Goal: Task Accomplishment & Management: Use online tool/utility

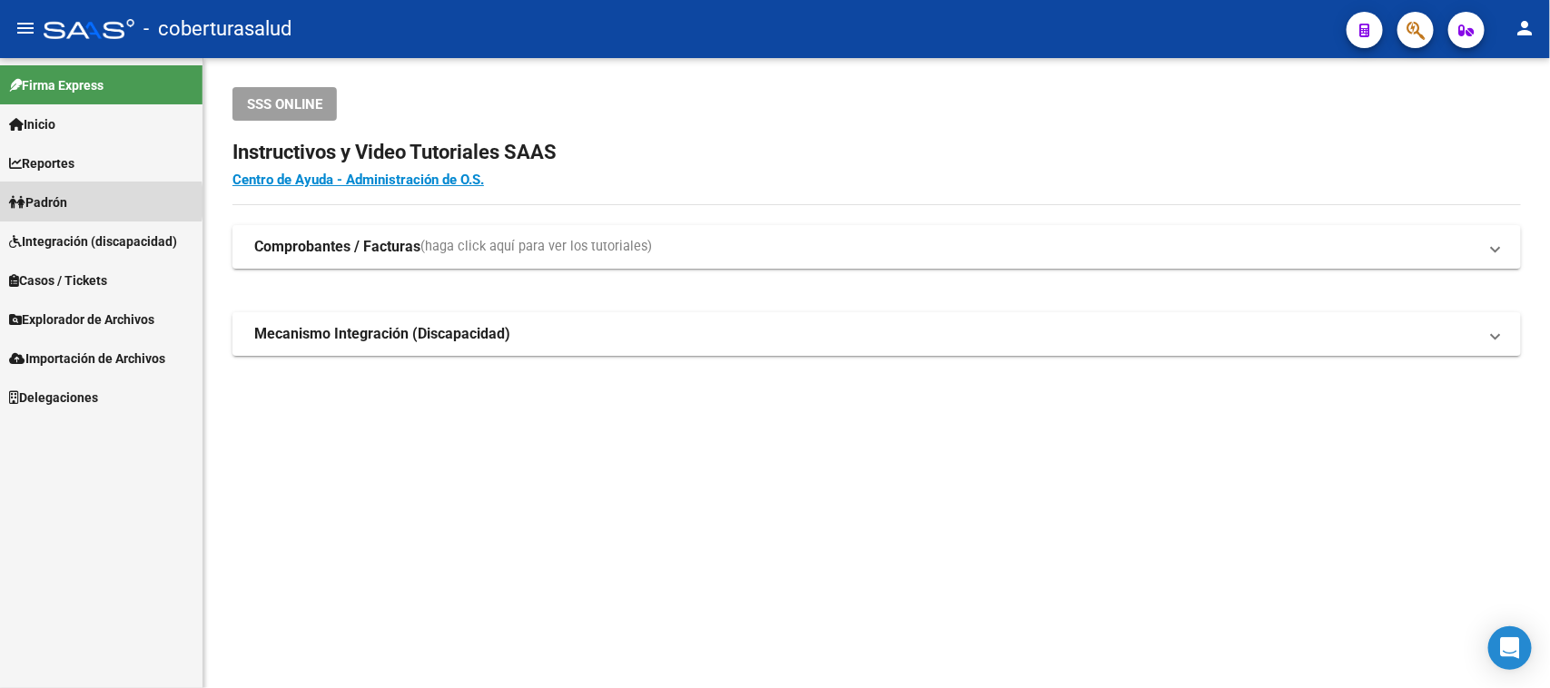
click at [60, 202] on span "Padrón" at bounding box center [38, 203] width 58 height 20
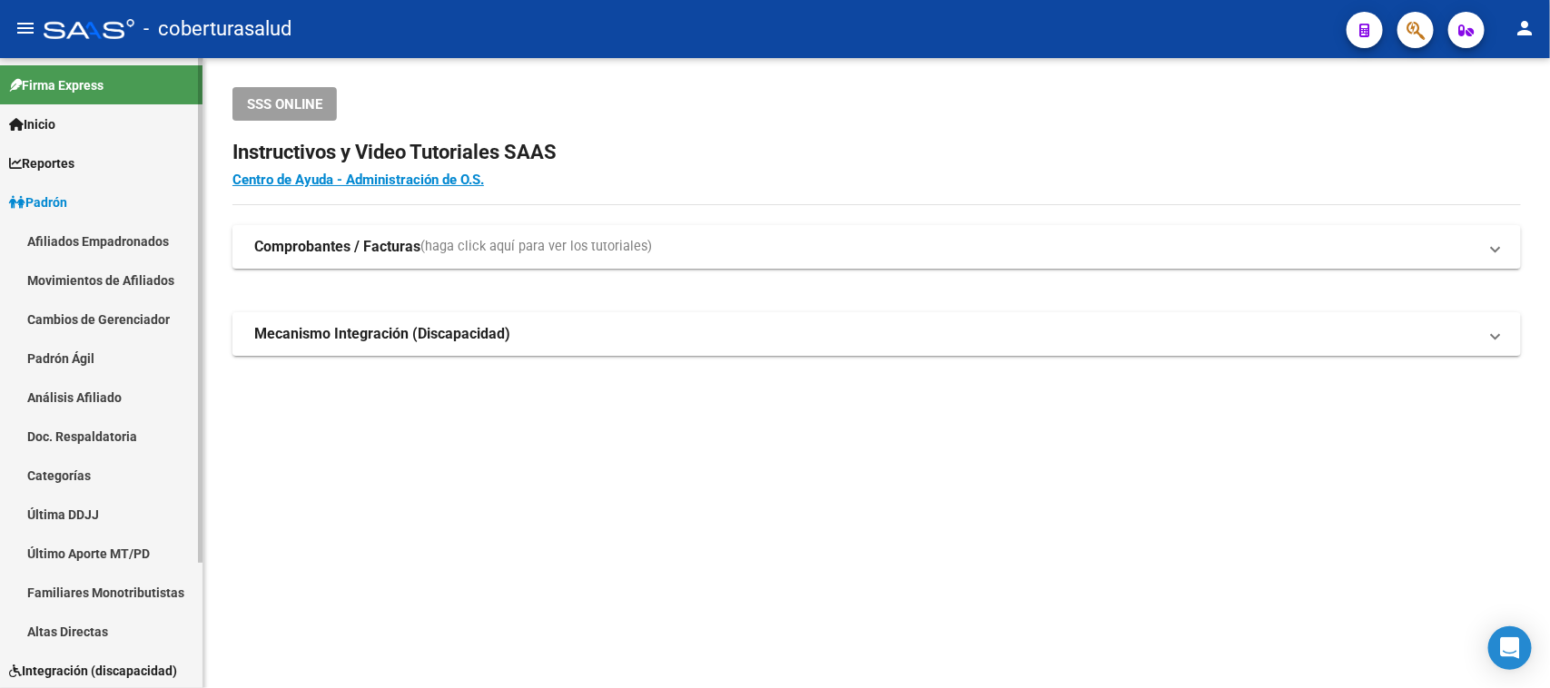
click at [86, 241] on link "Afiliados Empadronados" at bounding box center [101, 241] width 203 height 39
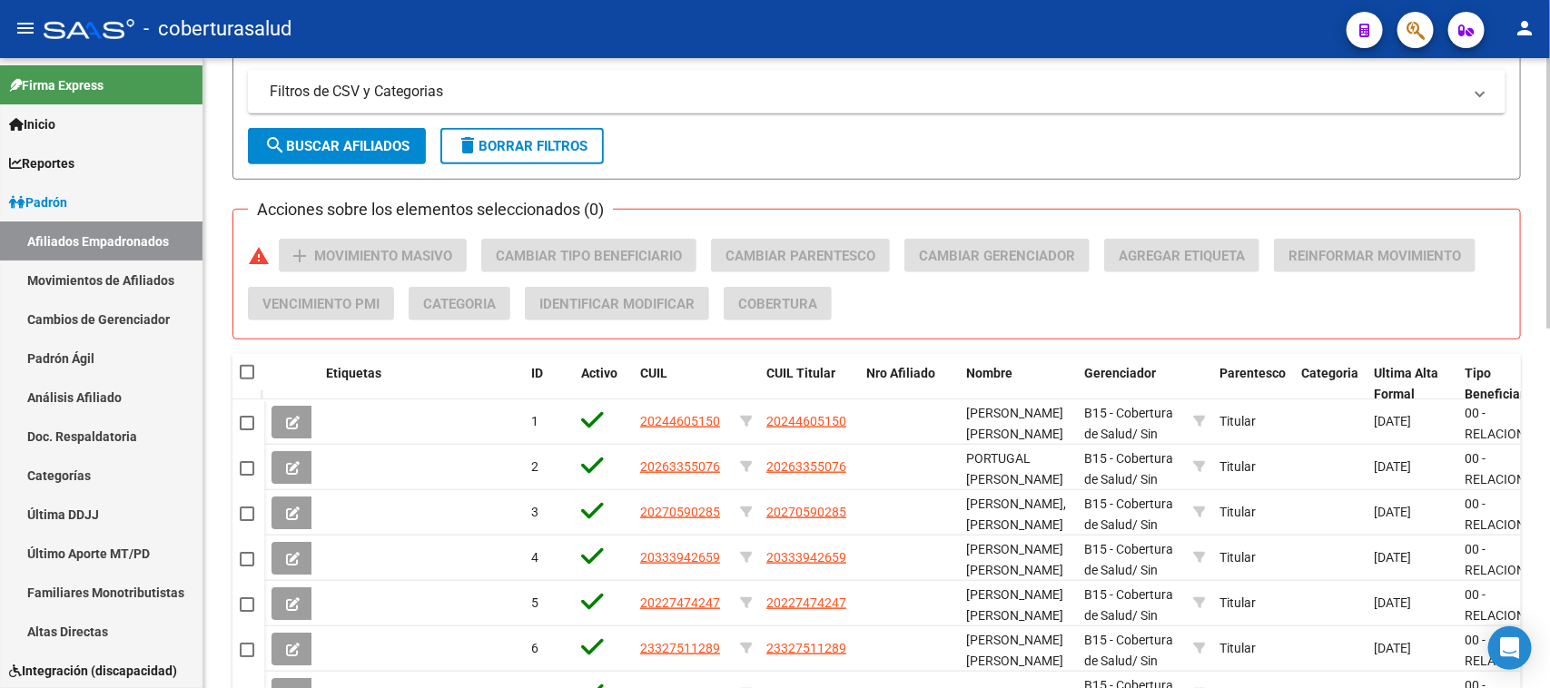
scroll to position [568, 0]
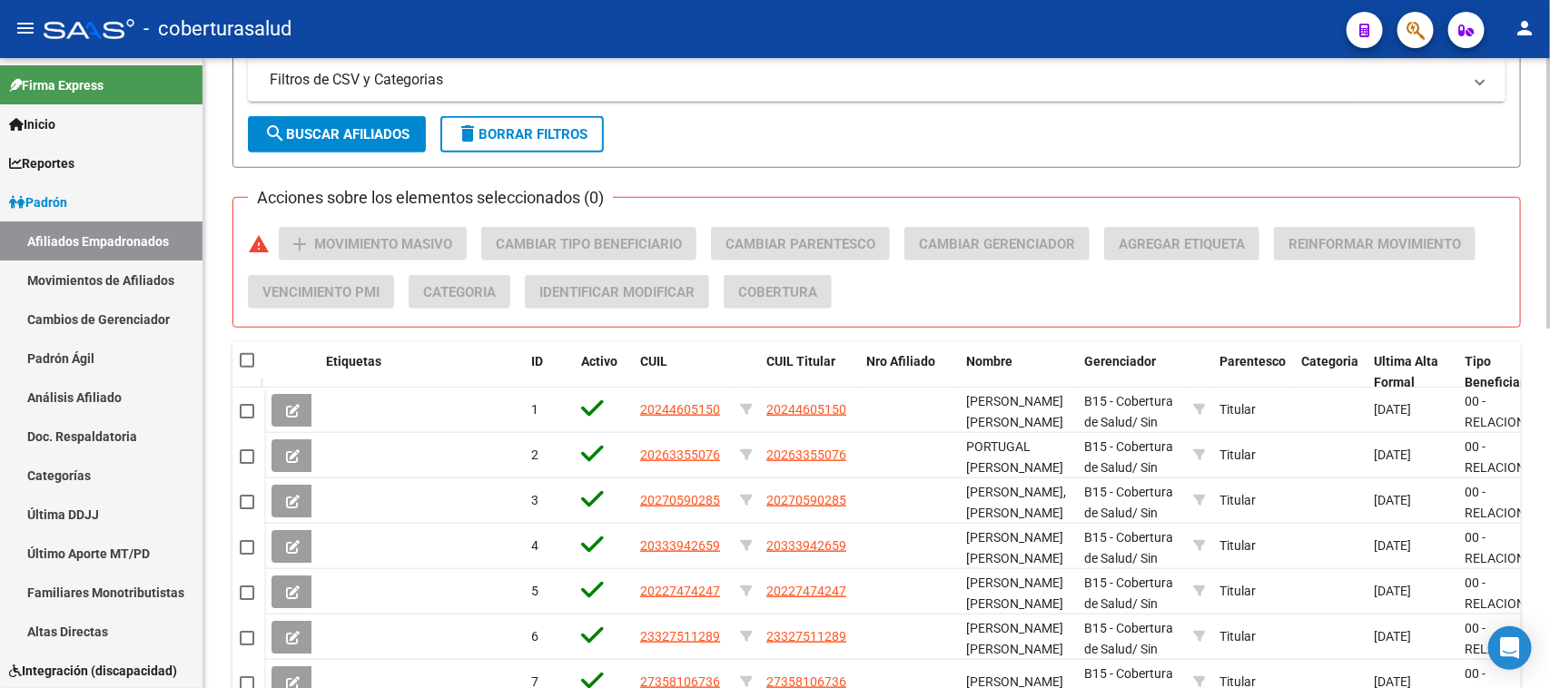
click at [365, 126] on span "search Buscar Afiliados" at bounding box center [336, 134] width 145 height 16
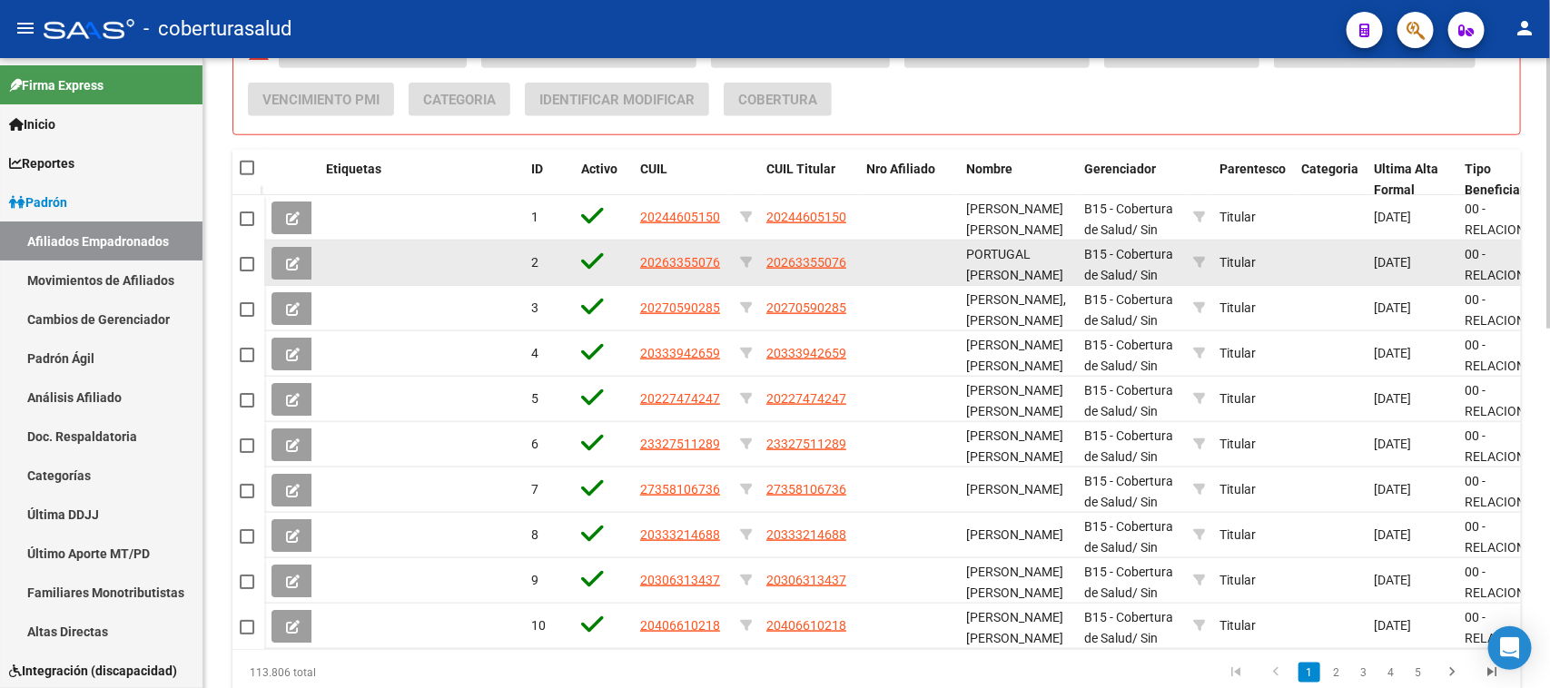
scroll to position [725, 0]
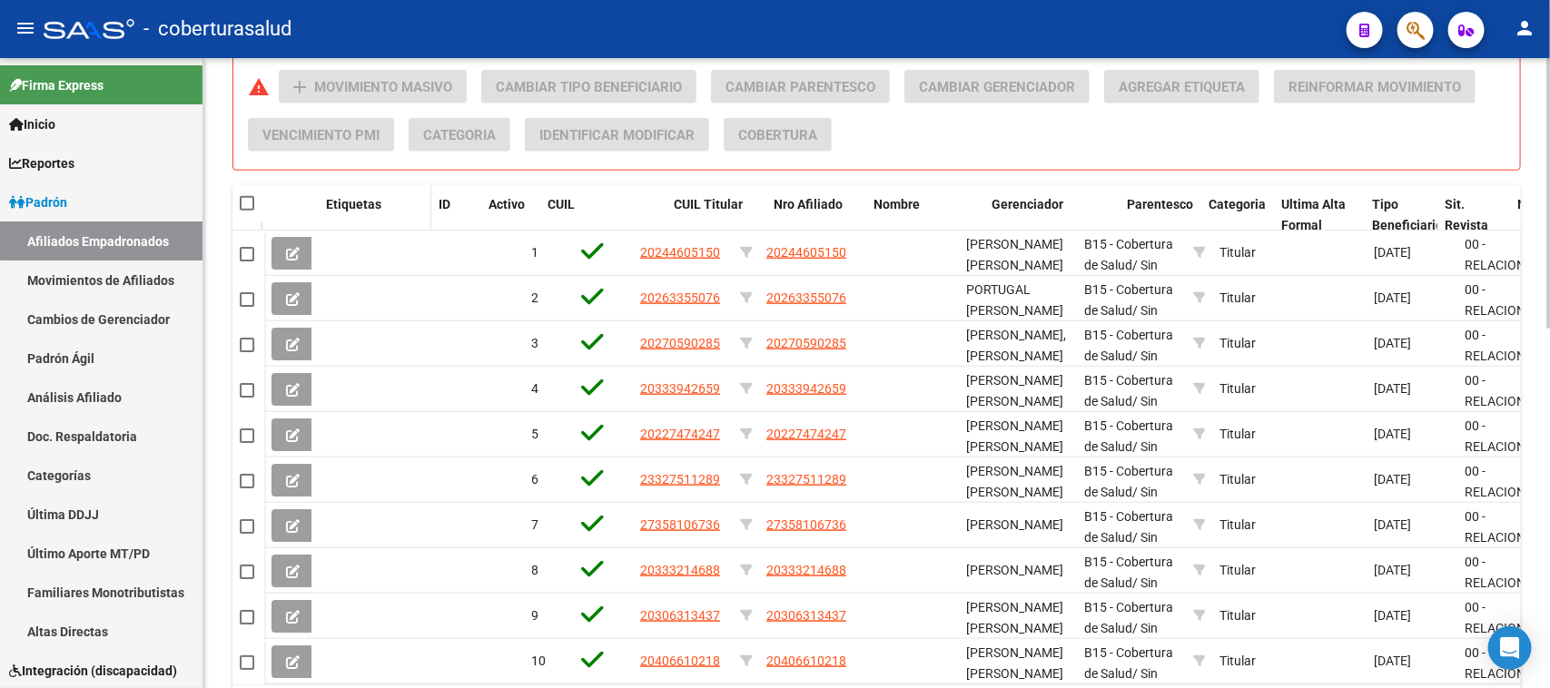
drag, startPoint x: 522, startPoint y: 206, endPoint x: 406, endPoint y: 210, distance: 116.3
click at [406, 210] on datatable-header-cell "Etiquetas" at bounding box center [375, 215] width 113 height 60
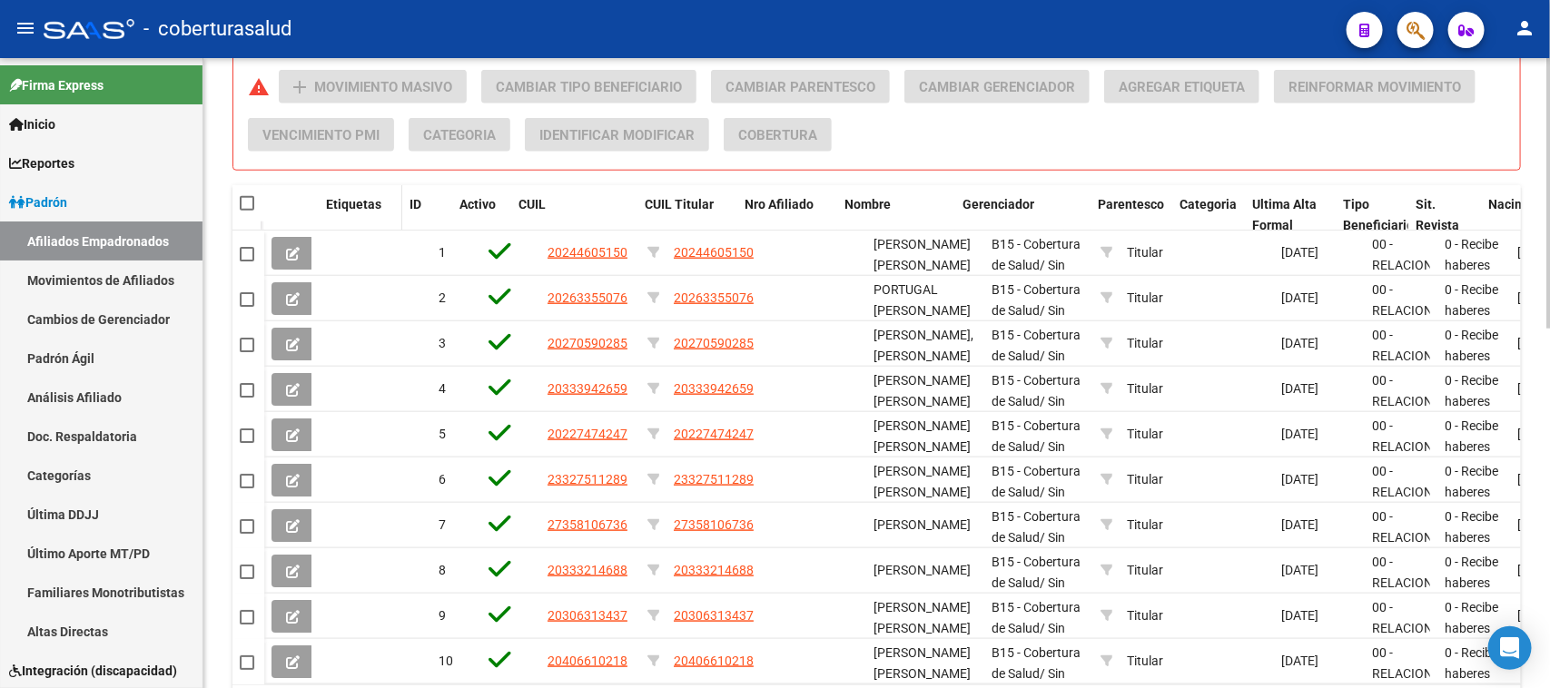
drag, startPoint x: 428, startPoint y: 215, endPoint x: 391, endPoint y: 223, distance: 37.2
click at [391, 223] on datatable-header-cell "Etiquetas" at bounding box center [361, 215] width 84 height 60
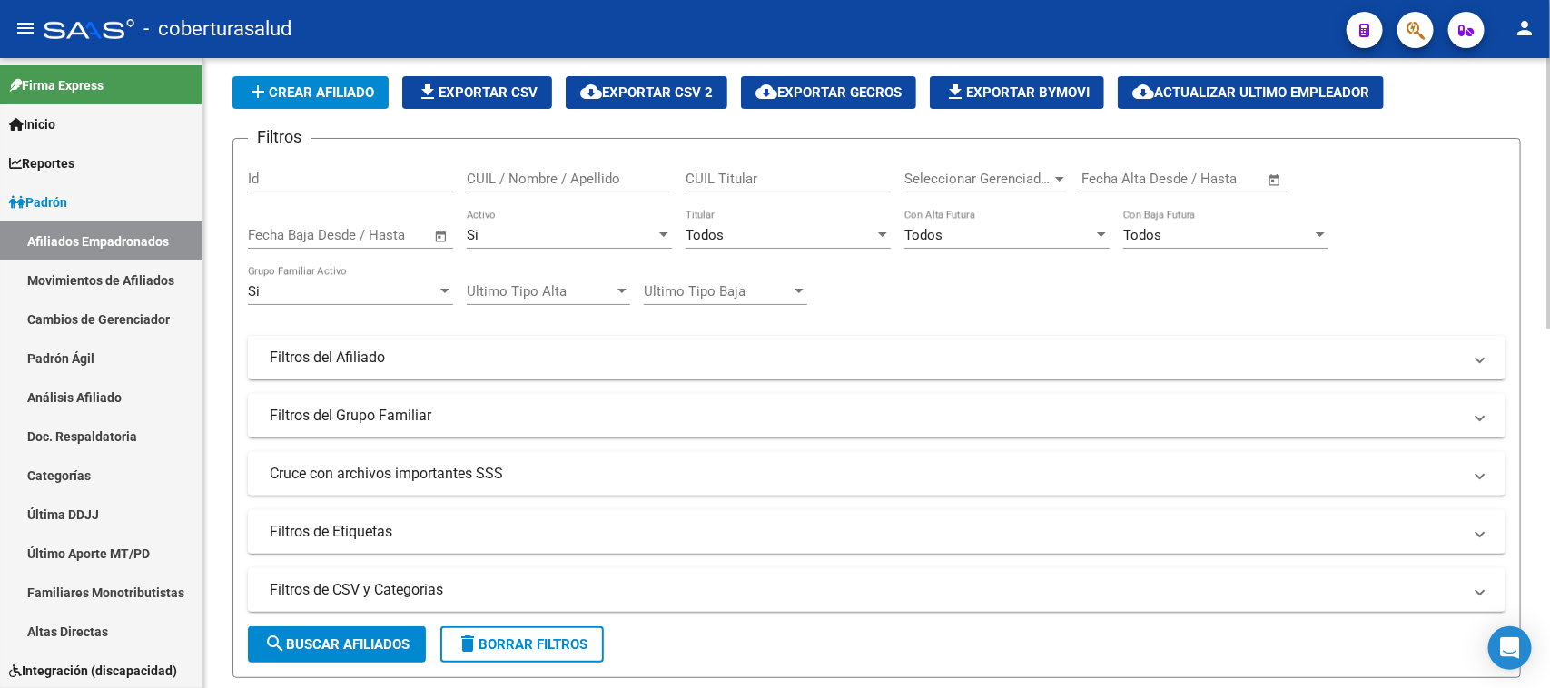
scroll to position [44, 0]
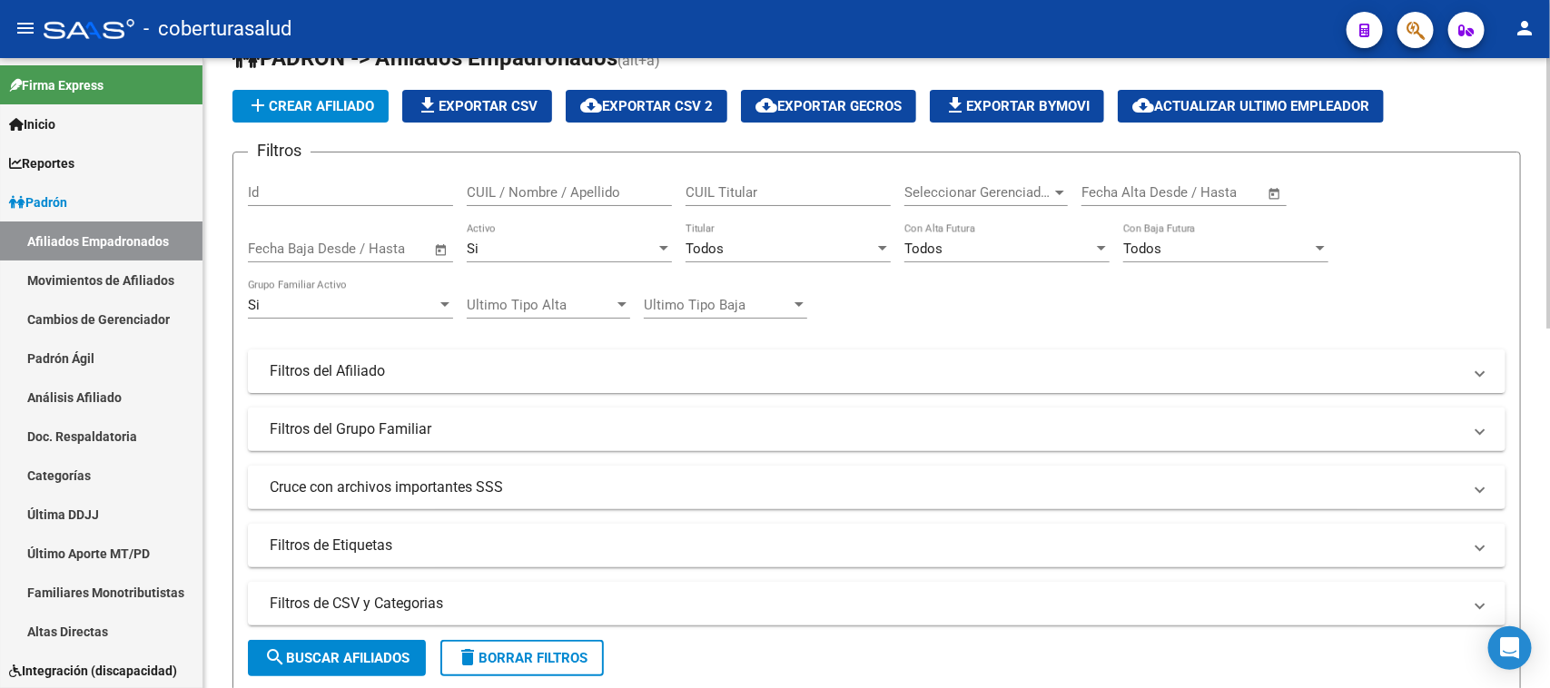
click at [647, 246] on div "Si" at bounding box center [569, 249] width 205 height 16
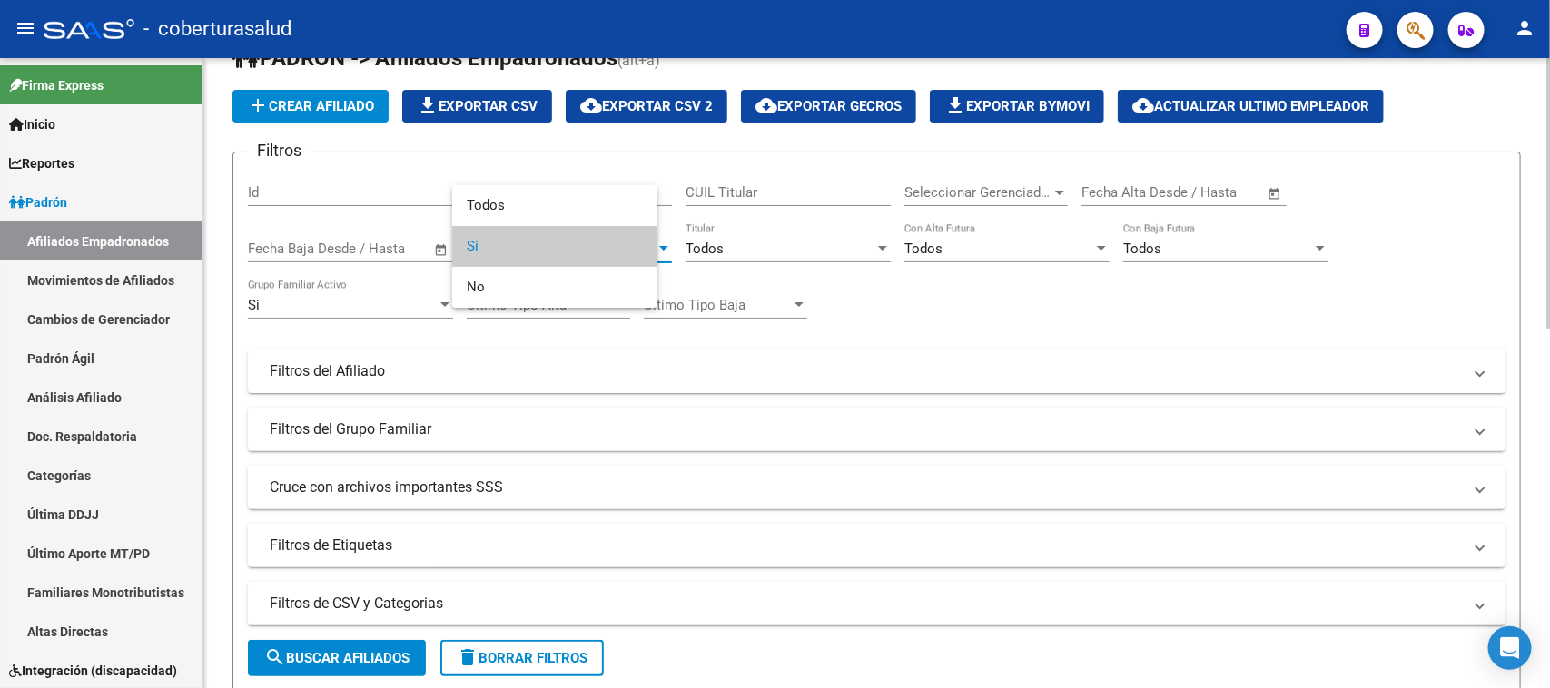
click at [643, 246] on span "Si" at bounding box center [555, 246] width 176 height 41
click at [628, 246] on div "Si" at bounding box center [561, 249] width 189 height 16
click at [619, 204] on span "Todos" at bounding box center [569, 205] width 205 height 41
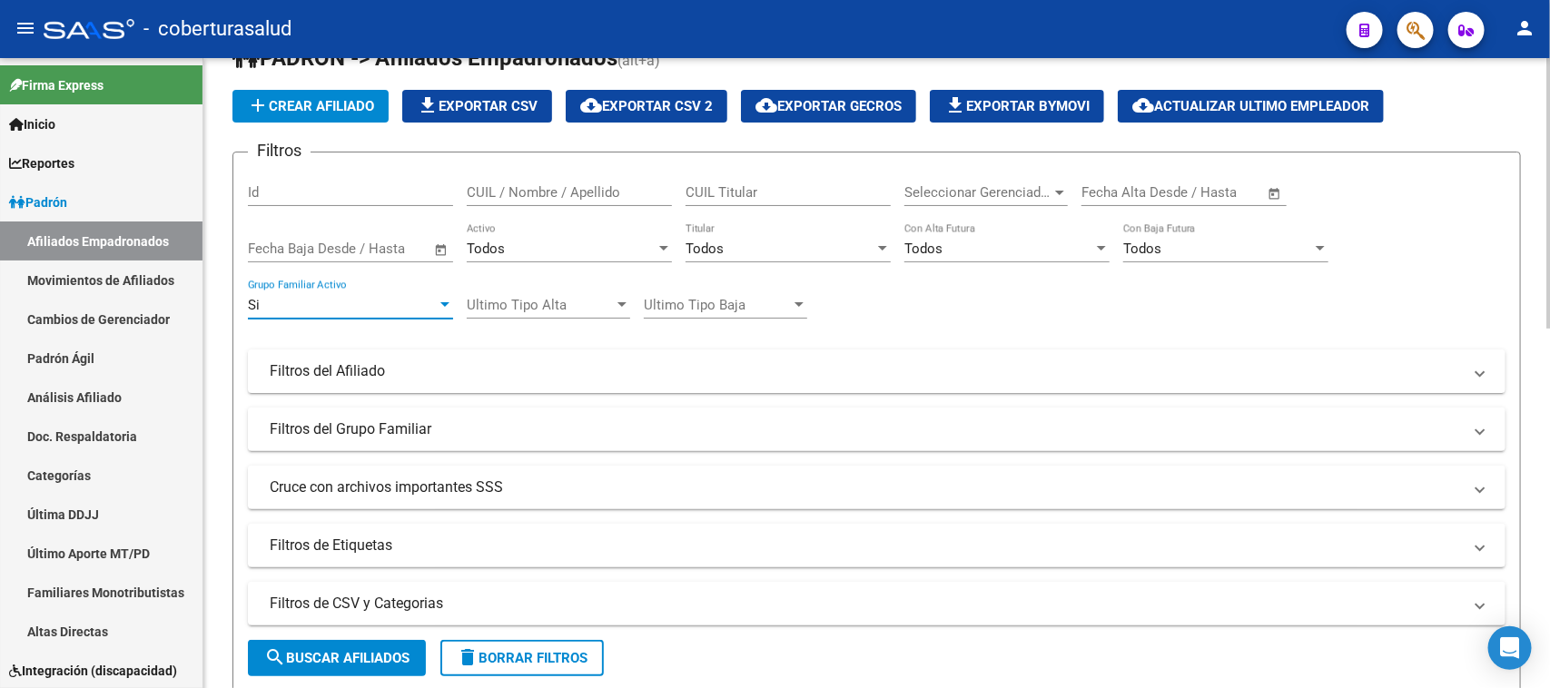
click at [440, 298] on div at bounding box center [445, 305] width 16 height 15
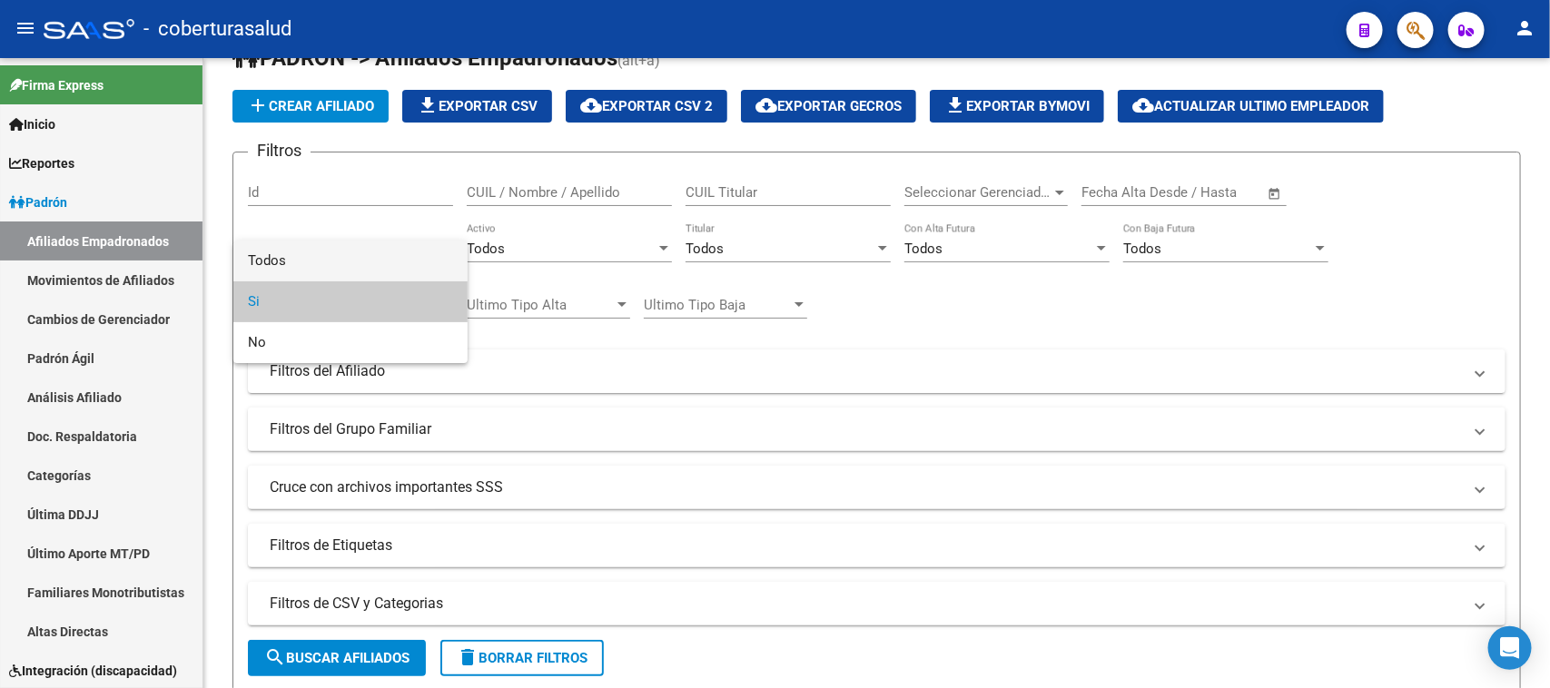
click at [418, 248] on span "Todos" at bounding box center [350, 261] width 205 height 41
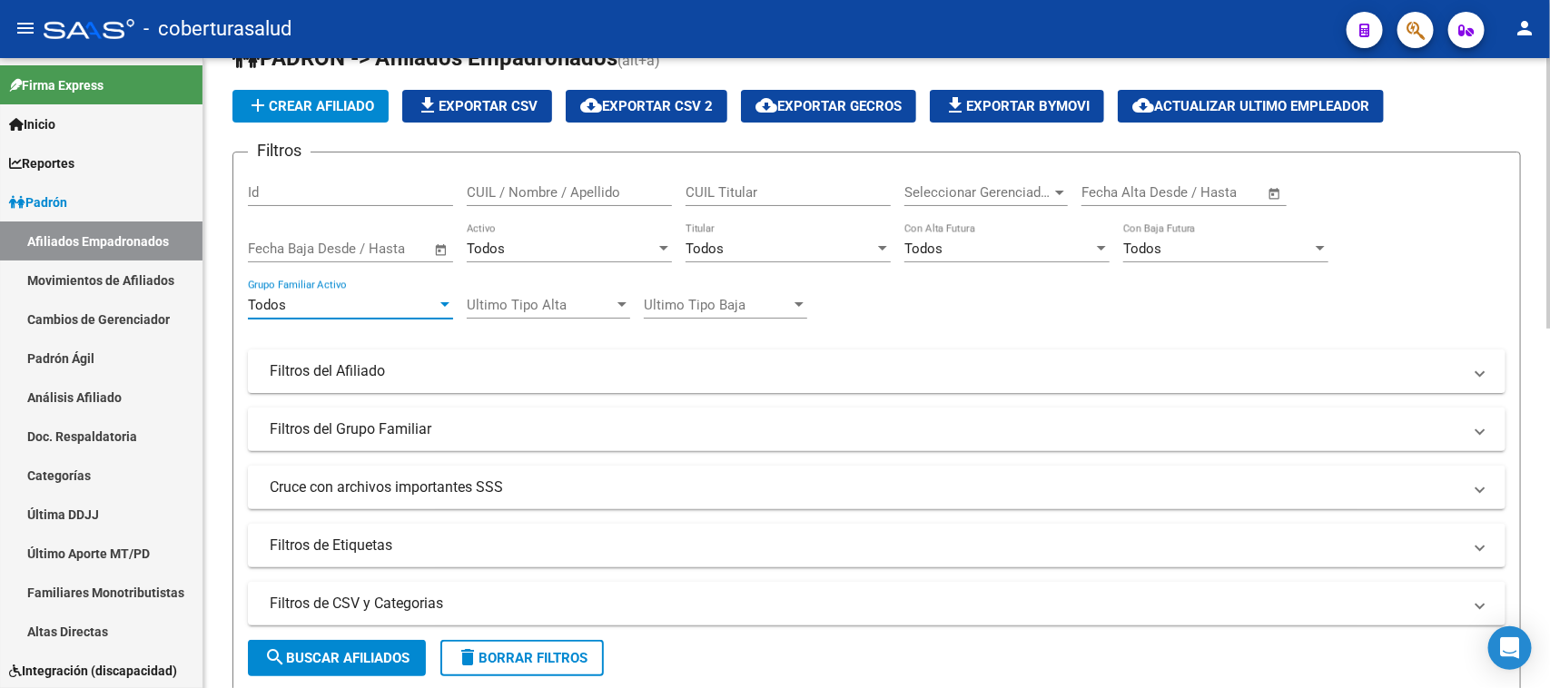
click at [331, 650] on span "search Buscar Afiliados" at bounding box center [336, 658] width 145 height 16
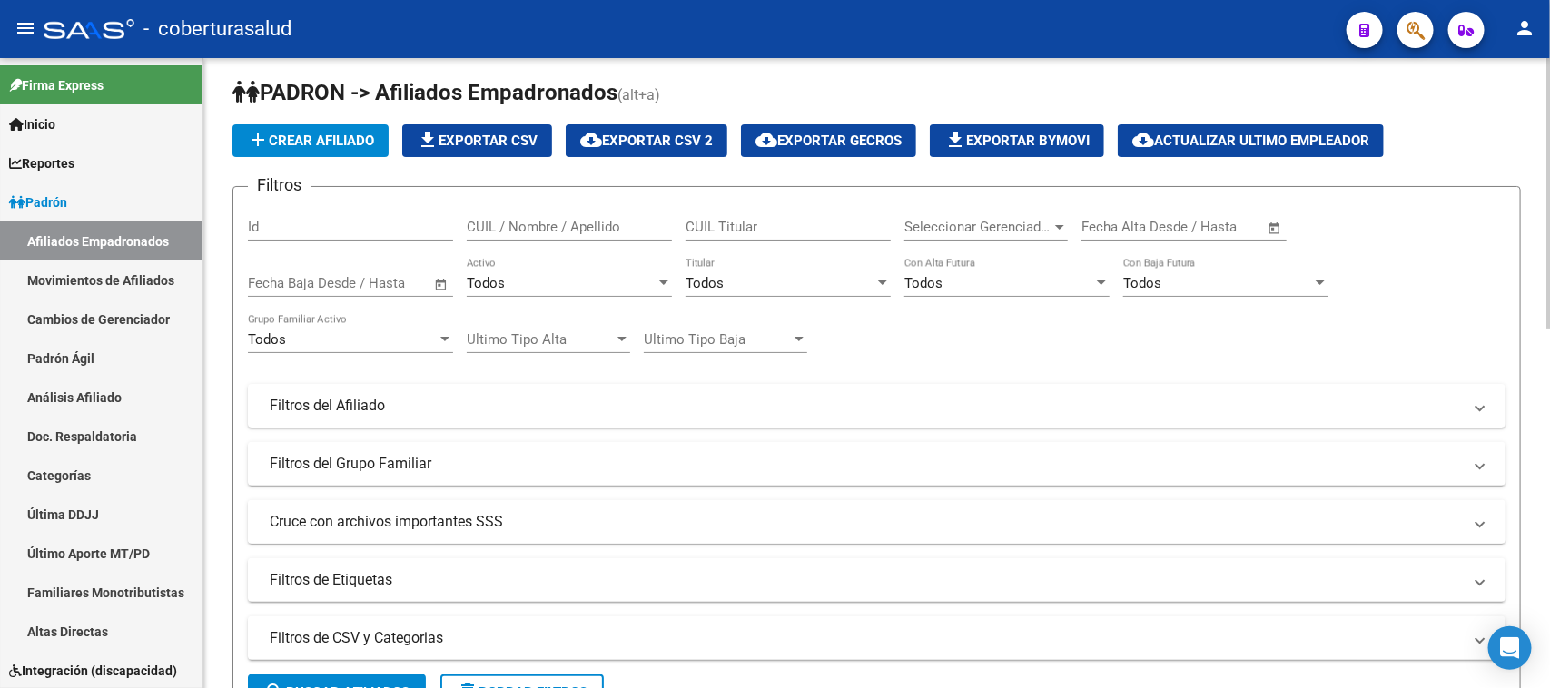
scroll to position [0, 0]
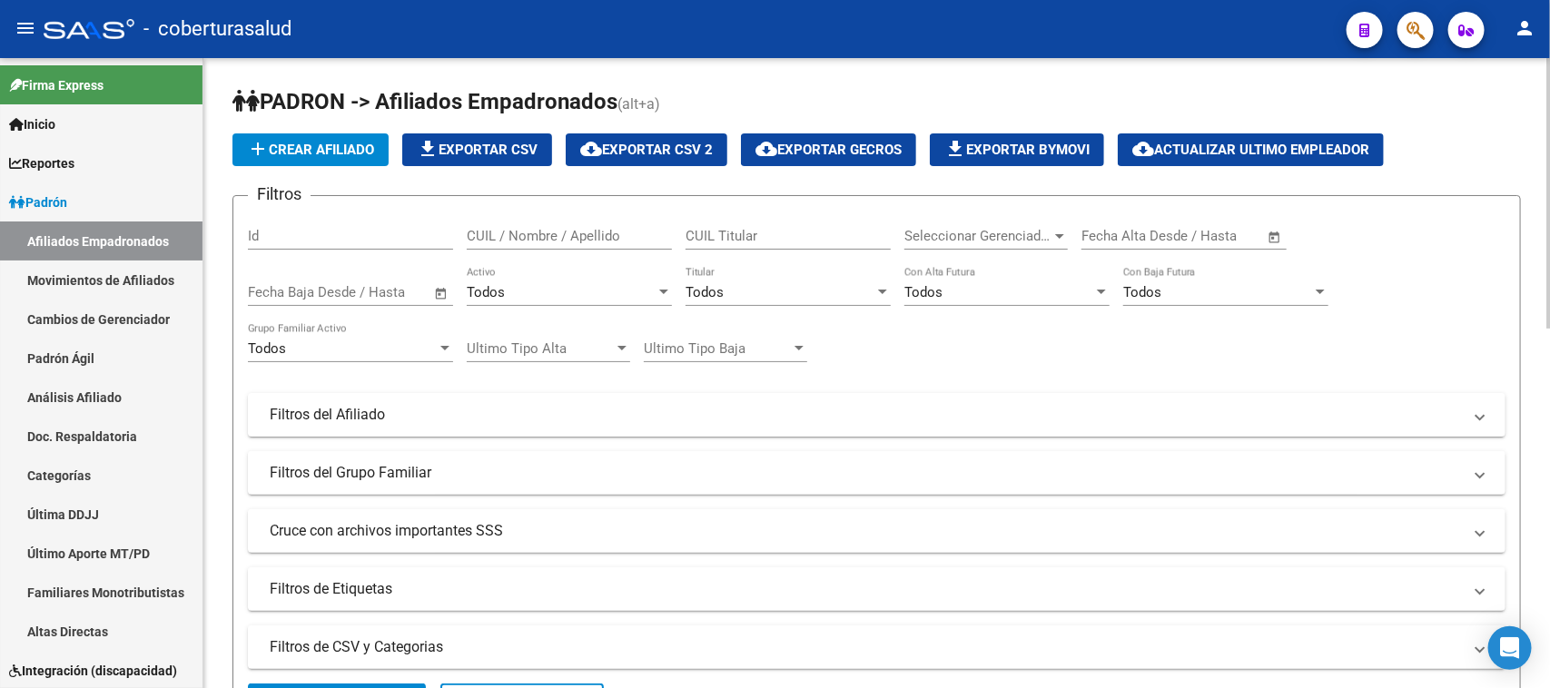
click at [575, 273] on div "Todos Activo" at bounding box center [569, 286] width 205 height 39
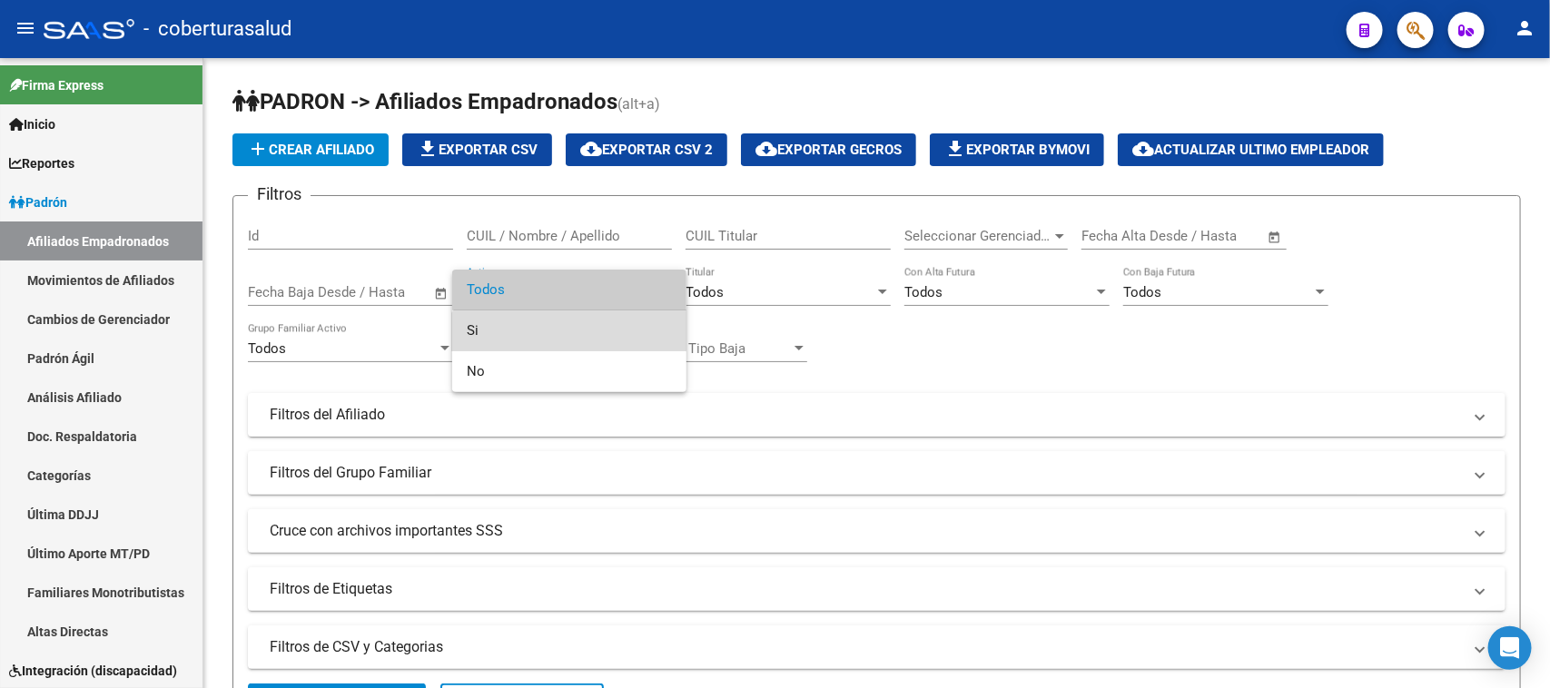
click at [586, 327] on span "Si" at bounding box center [569, 331] width 205 height 41
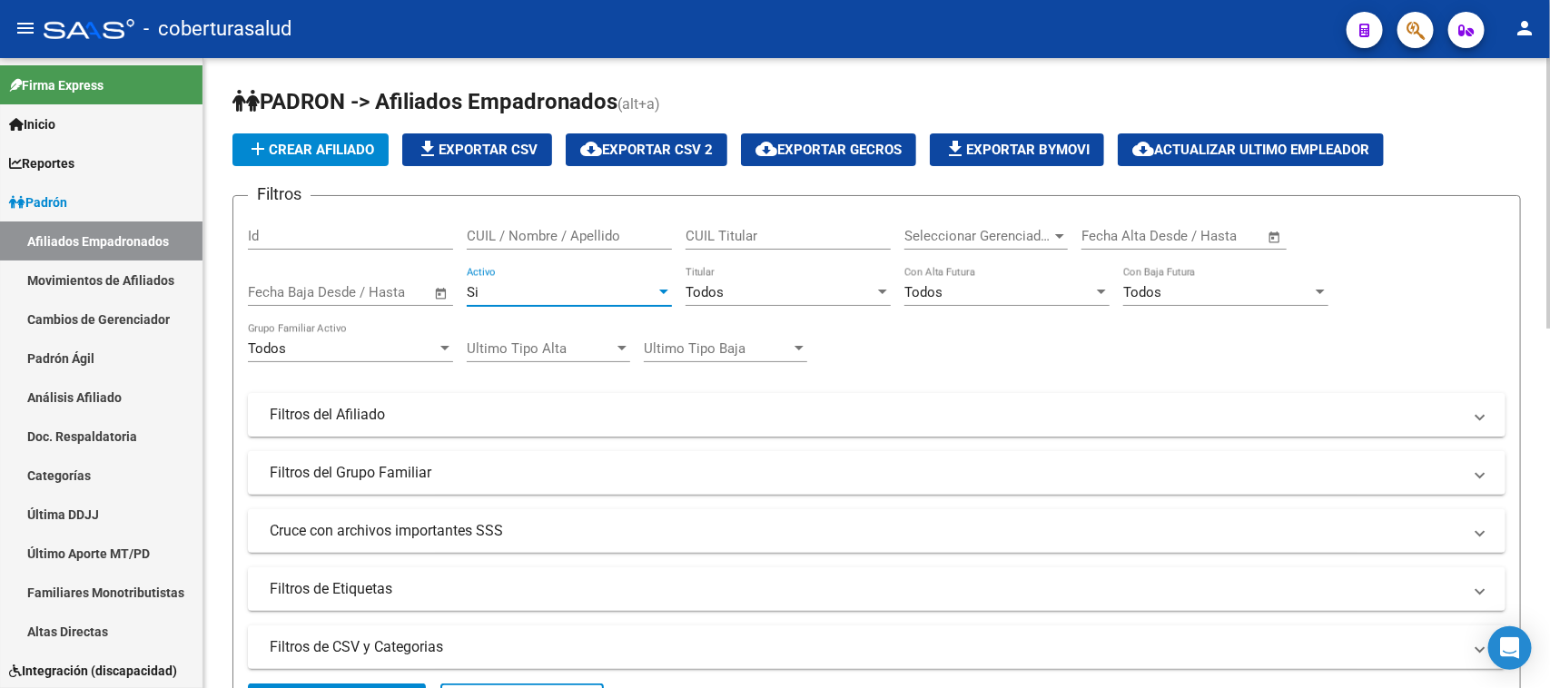
click at [402, 341] on div "Todos" at bounding box center [342, 349] width 189 height 16
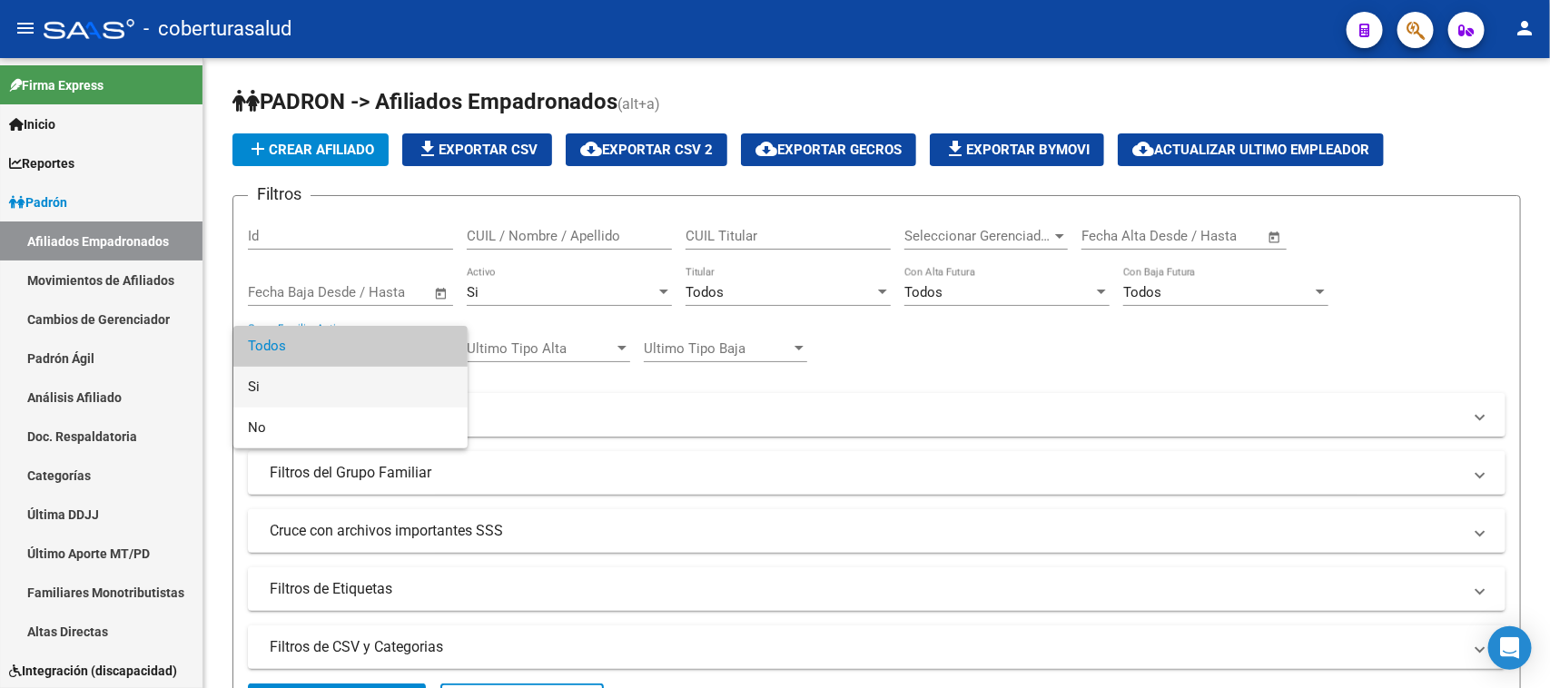
click at [388, 373] on span "Si" at bounding box center [350, 387] width 205 height 41
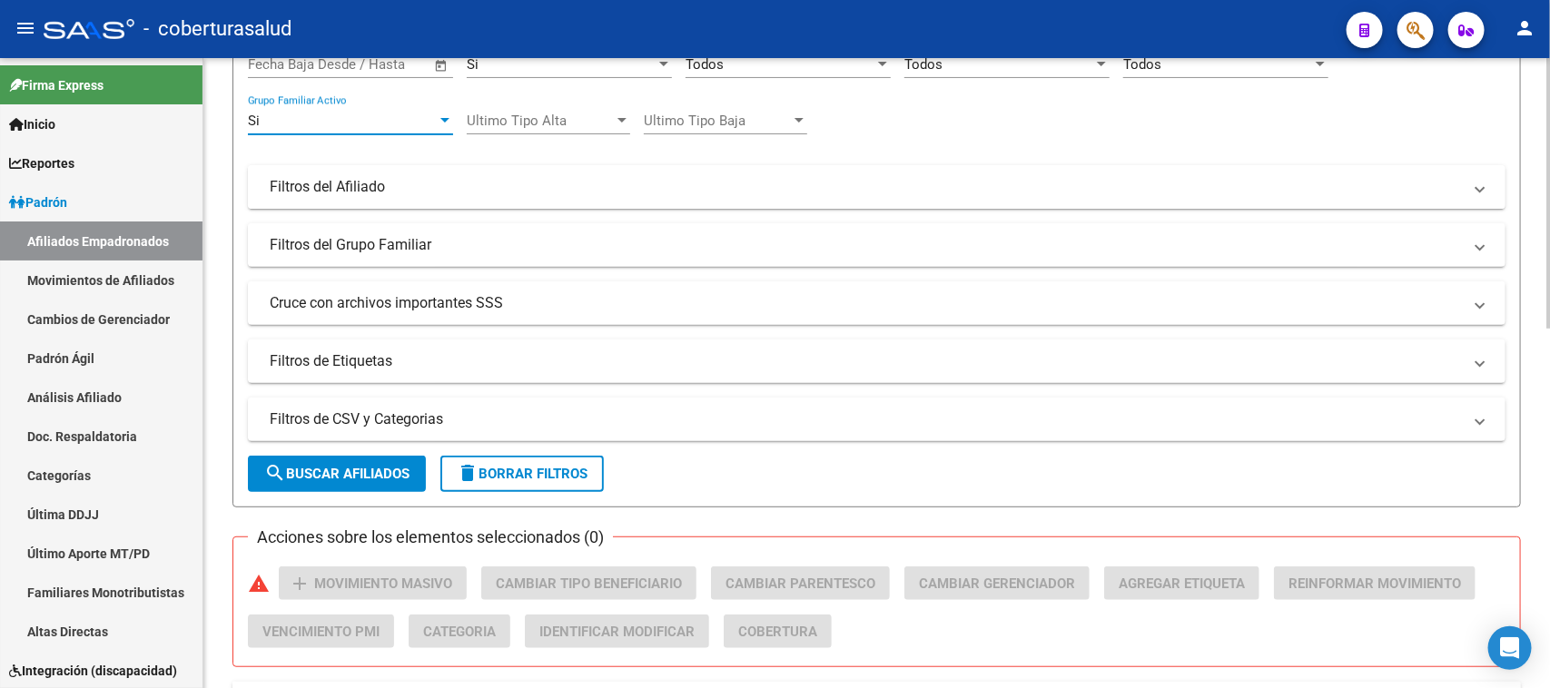
scroll to position [341, 0]
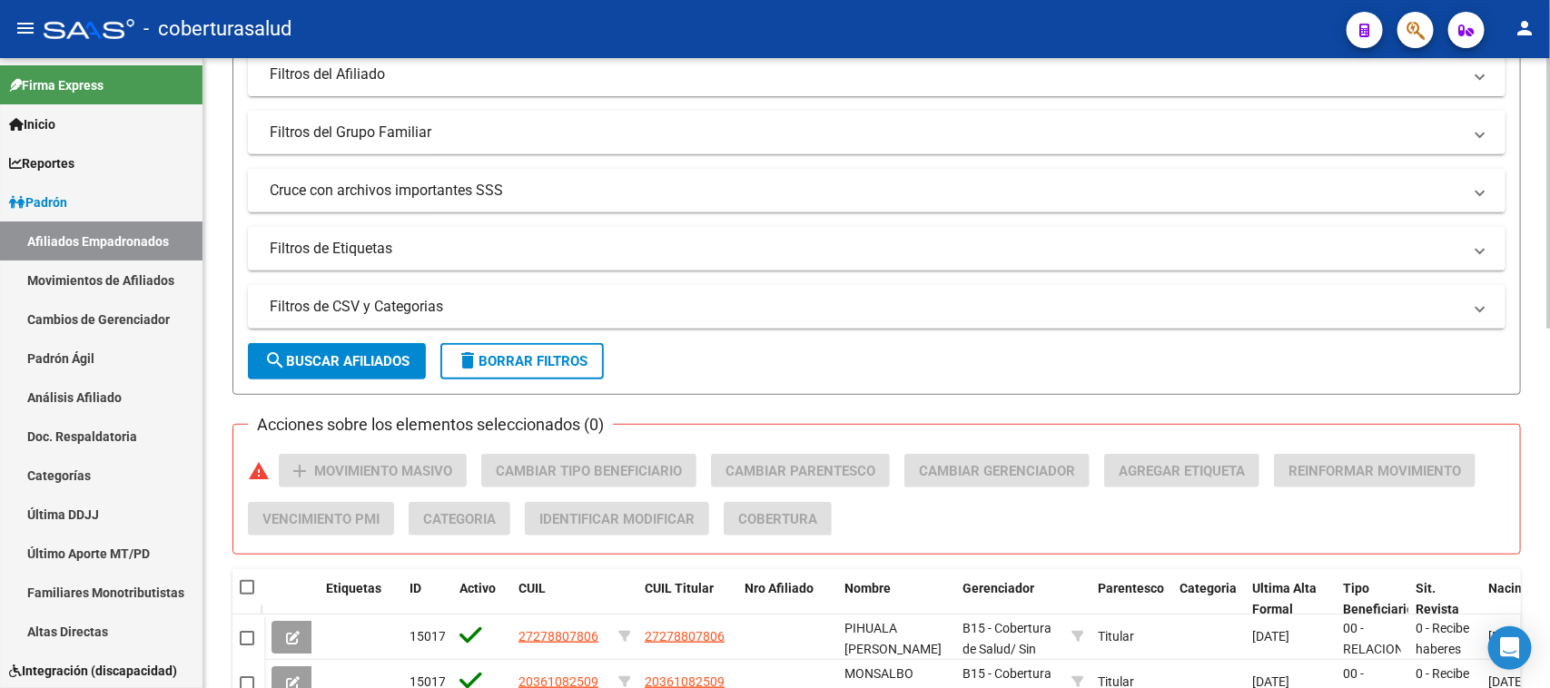
click at [348, 357] on span "search Buscar Afiliados" at bounding box center [336, 361] width 145 height 16
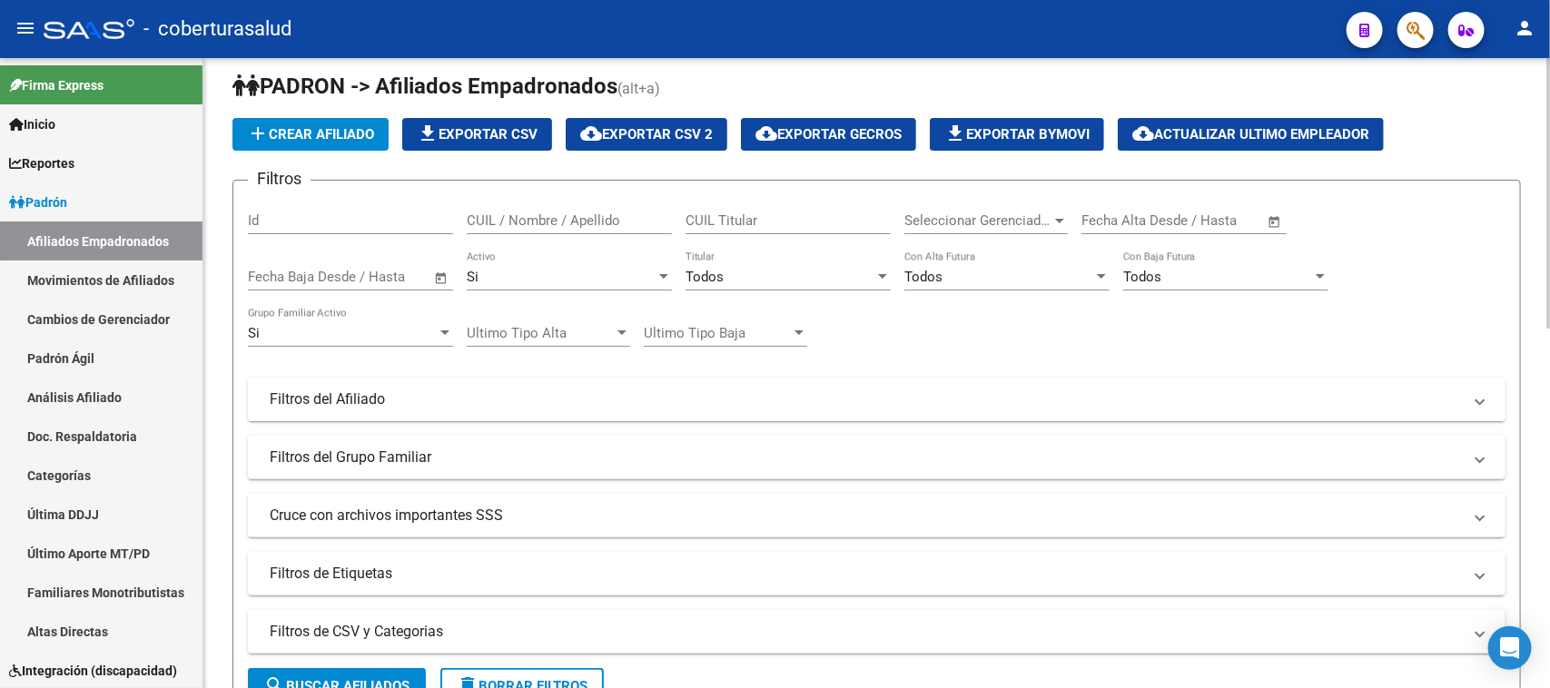
scroll to position [0, 0]
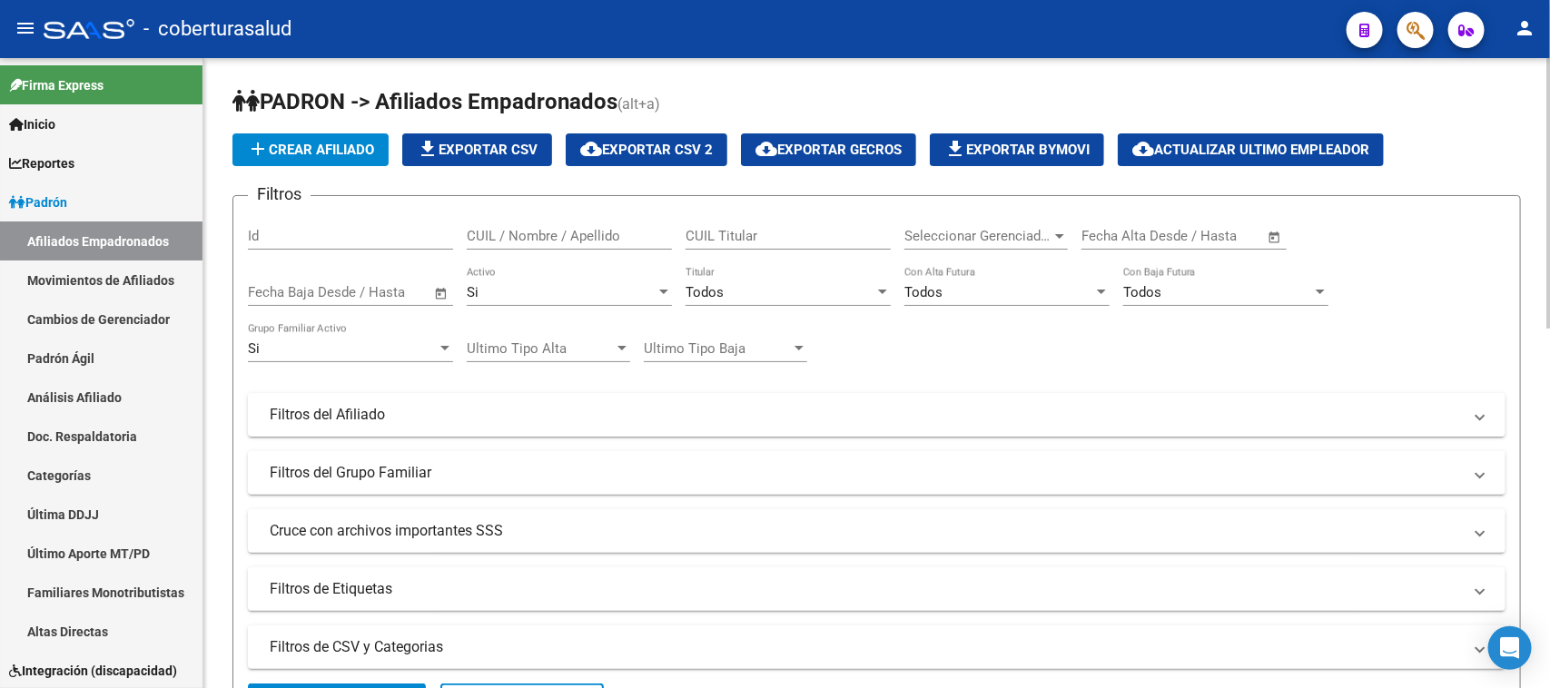
click at [455, 142] on span "file_download Exportar CSV" at bounding box center [477, 150] width 121 height 16
